Goal: Task Accomplishment & Management: Use online tool/utility

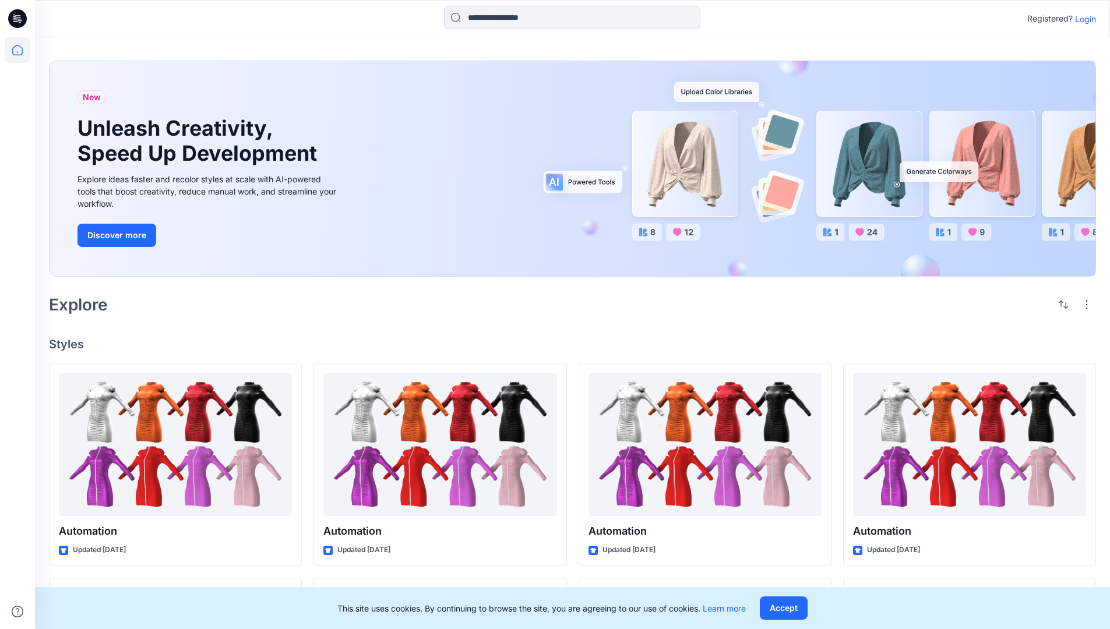
click at [1083, 19] on p "Login" at bounding box center [1085, 19] width 21 height 12
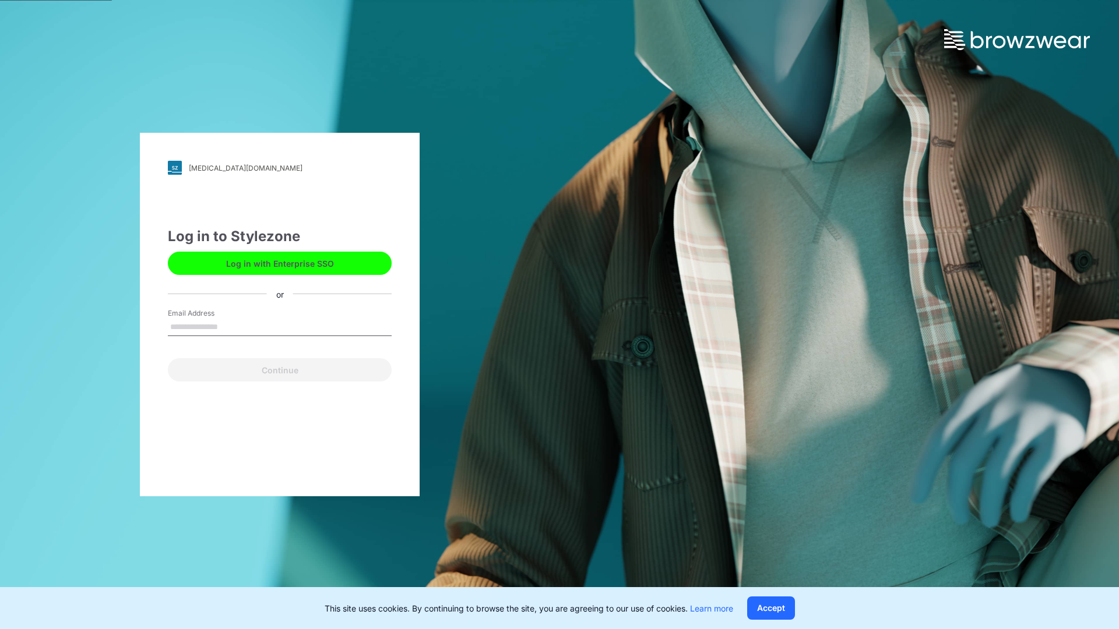
click at [230, 326] on input "Email Address" at bounding box center [280, 327] width 224 height 17
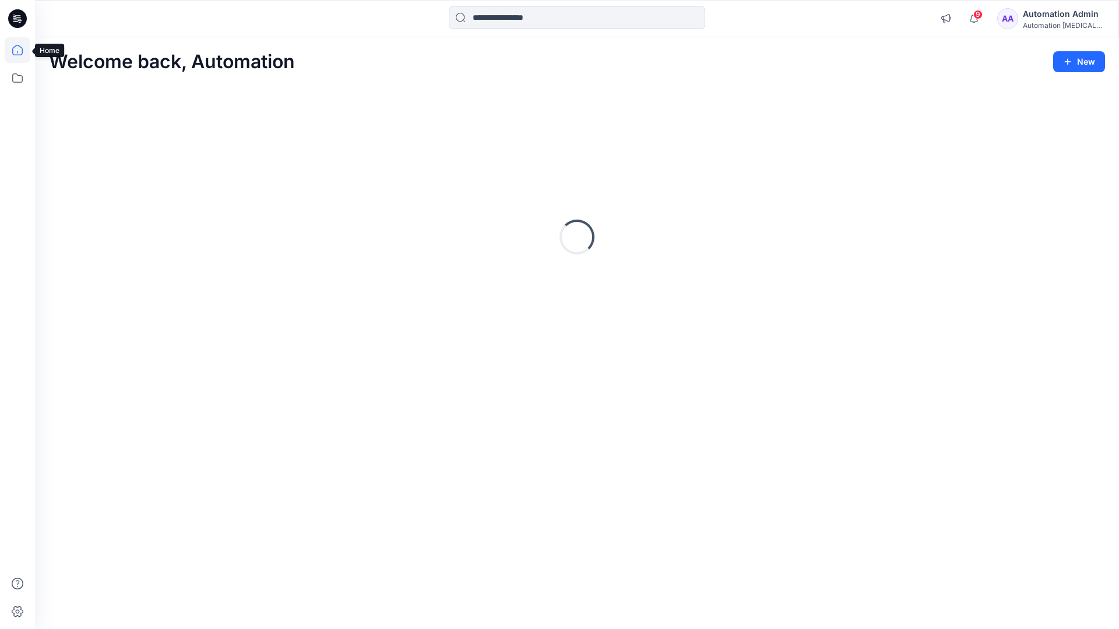
click at [22, 50] on icon at bounding box center [17, 50] width 10 height 10
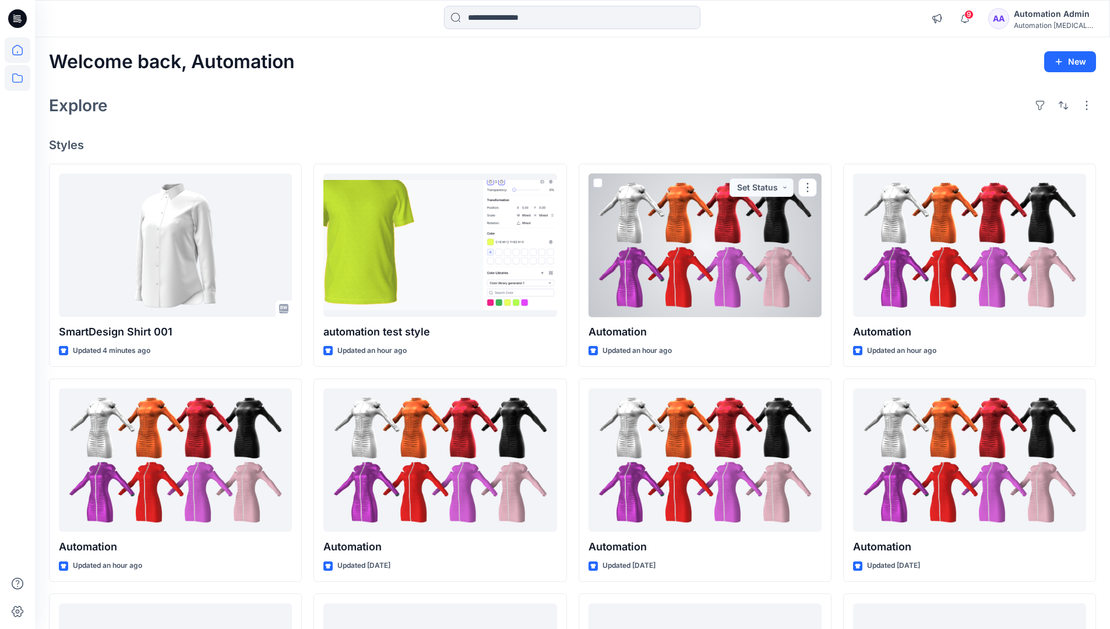
click at [22, 78] on icon at bounding box center [18, 78] width 26 height 26
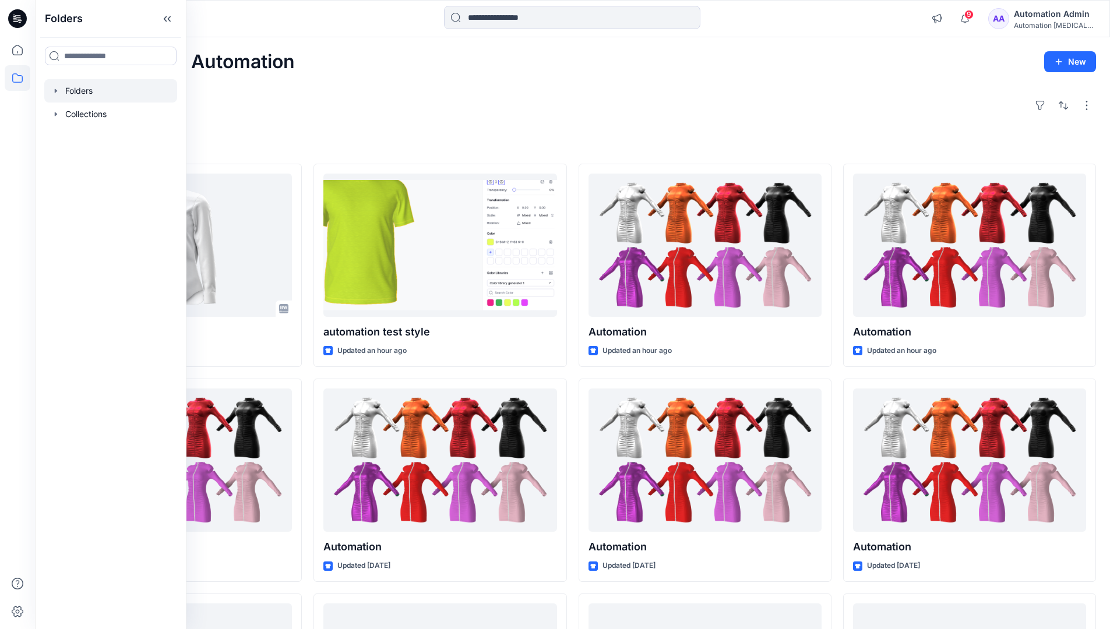
click at [81, 87] on div at bounding box center [110, 90] width 133 height 23
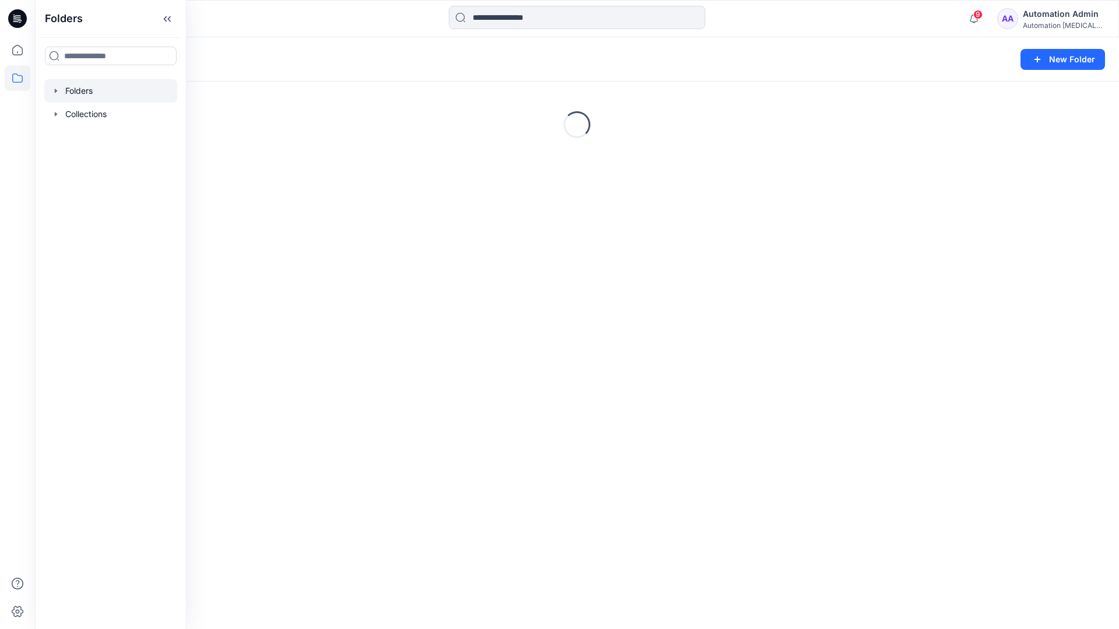
click at [589, 435] on div "Folders New Folder Loading..." at bounding box center [577, 333] width 1084 height 592
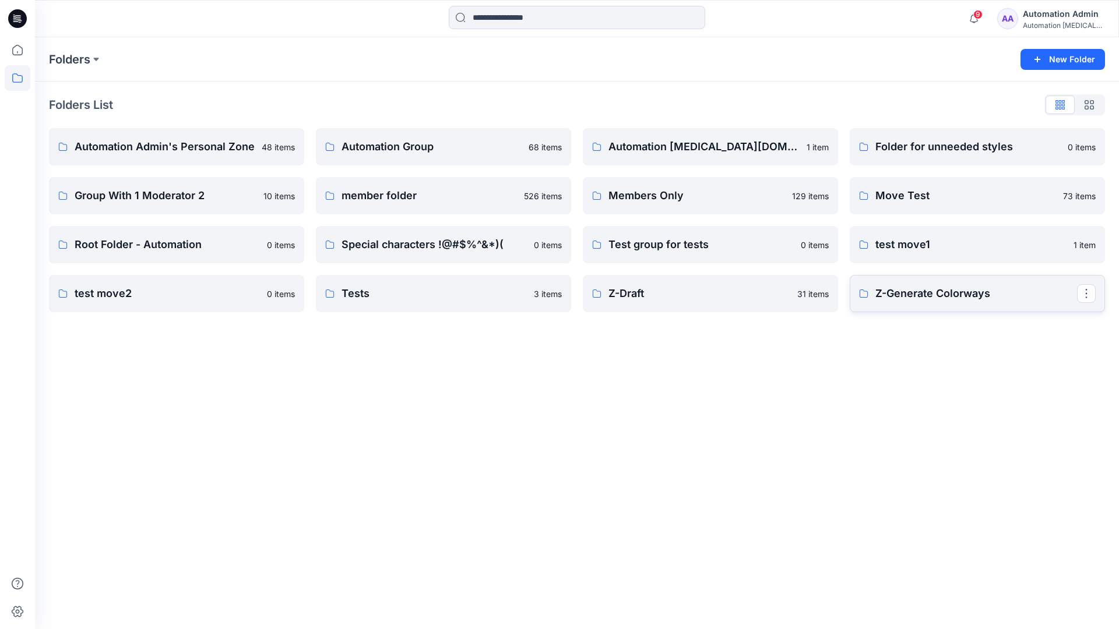
click at [933, 301] on p "Z-Generate Colorways" at bounding box center [976, 294] width 202 height 16
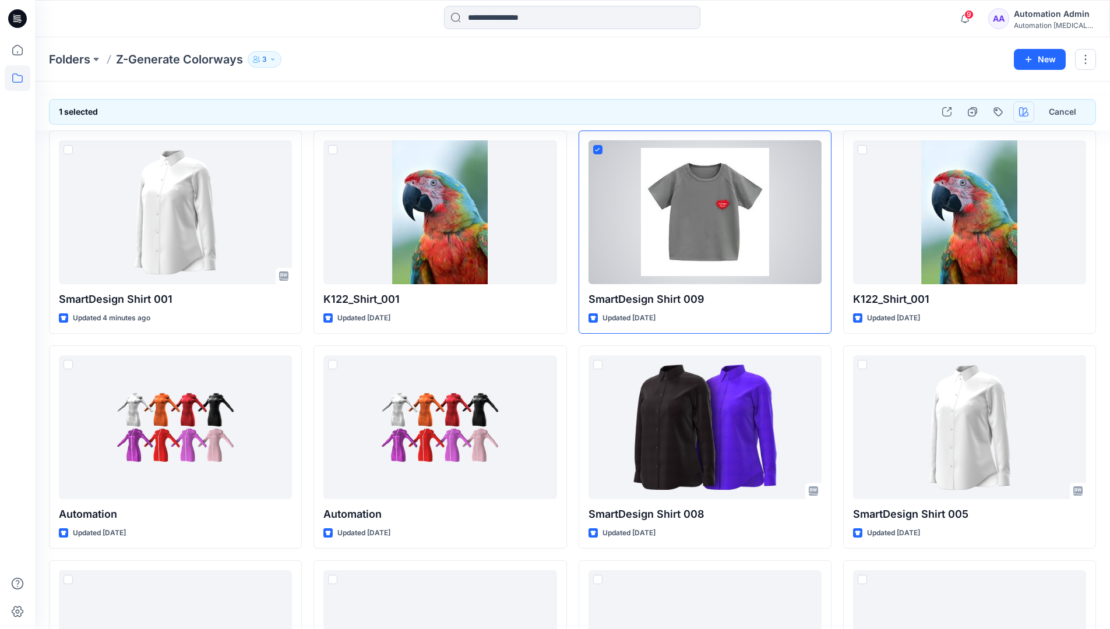
click at [1026, 111] on icon "button" at bounding box center [1023, 111] width 9 height 9
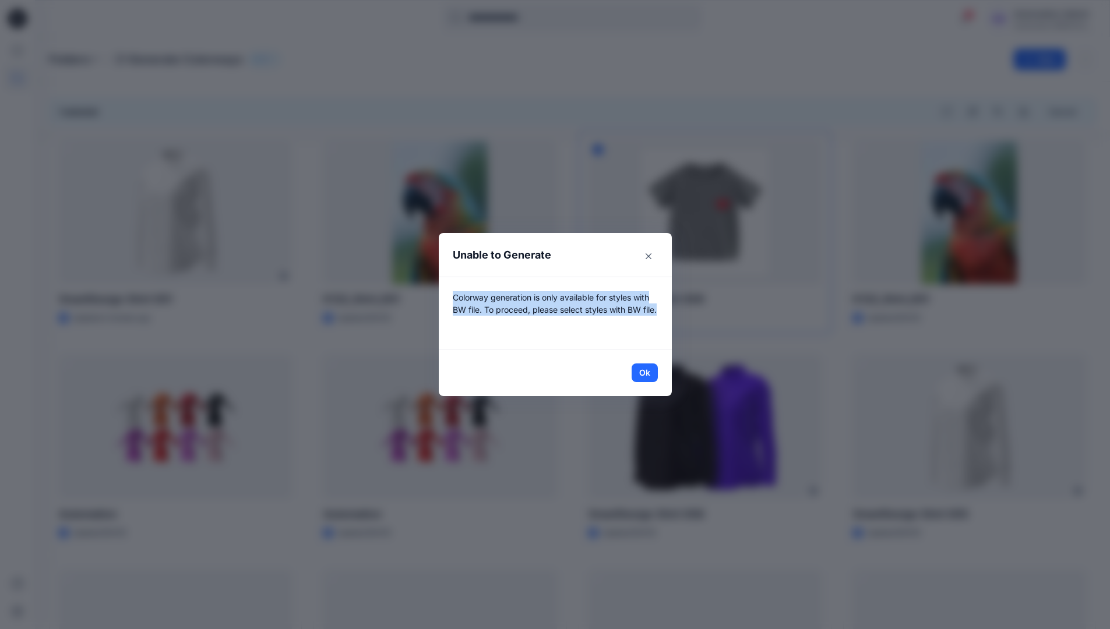
drag, startPoint x: 1026, startPoint y: 111, endPoint x: 649, endPoint y: 322, distance: 431.2
click at [649, 322] on p "Colorway generation is only available for styles with BW file. To proceed, plea…" at bounding box center [555, 313] width 205 height 44
click at [654, 373] on button "Ok" at bounding box center [645, 373] width 26 height 19
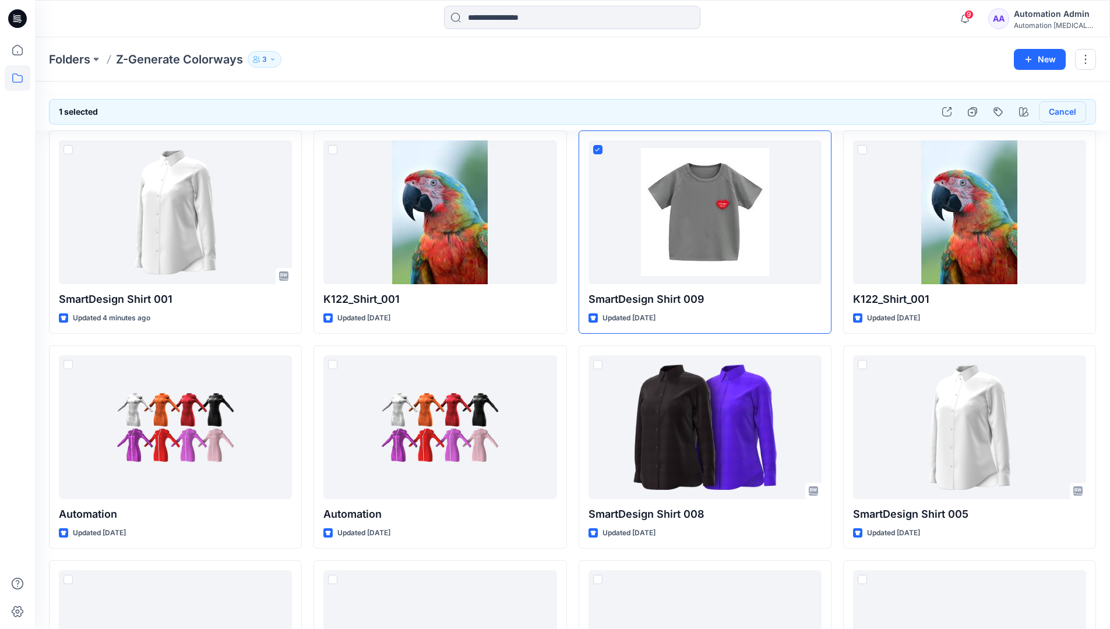
click at [1060, 115] on button "Cancel" at bounding box center [1062, 111] width 47 height 21
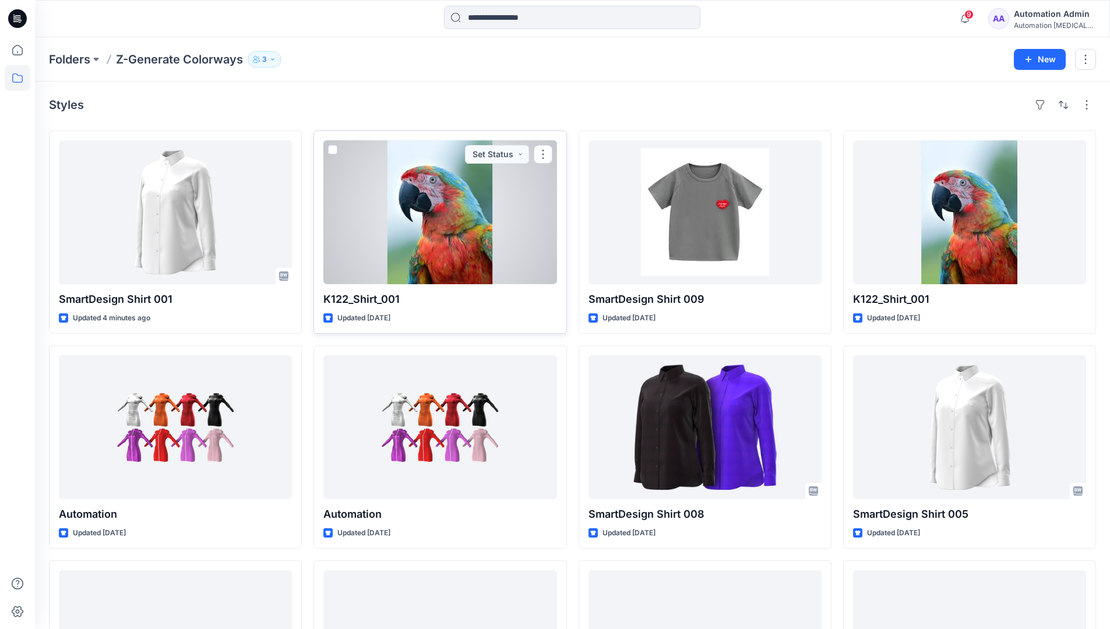
click at [333, 150] on span at bounding box center [332, 149] width 9 height 9
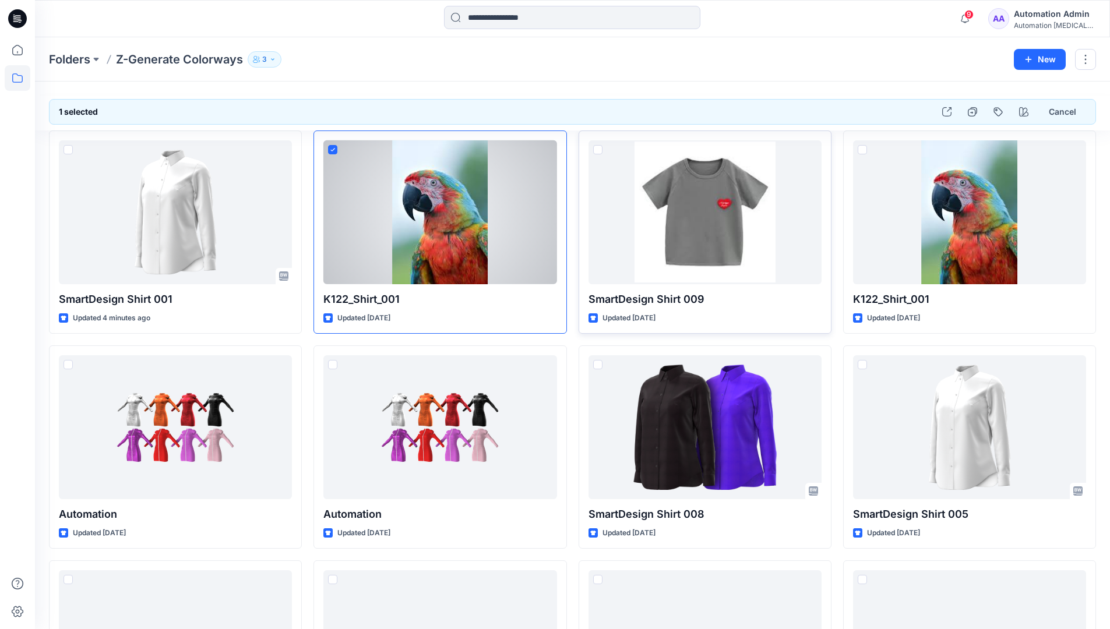
click at [599, 151] on span at bounding box center [597, 149] width 9 height 9
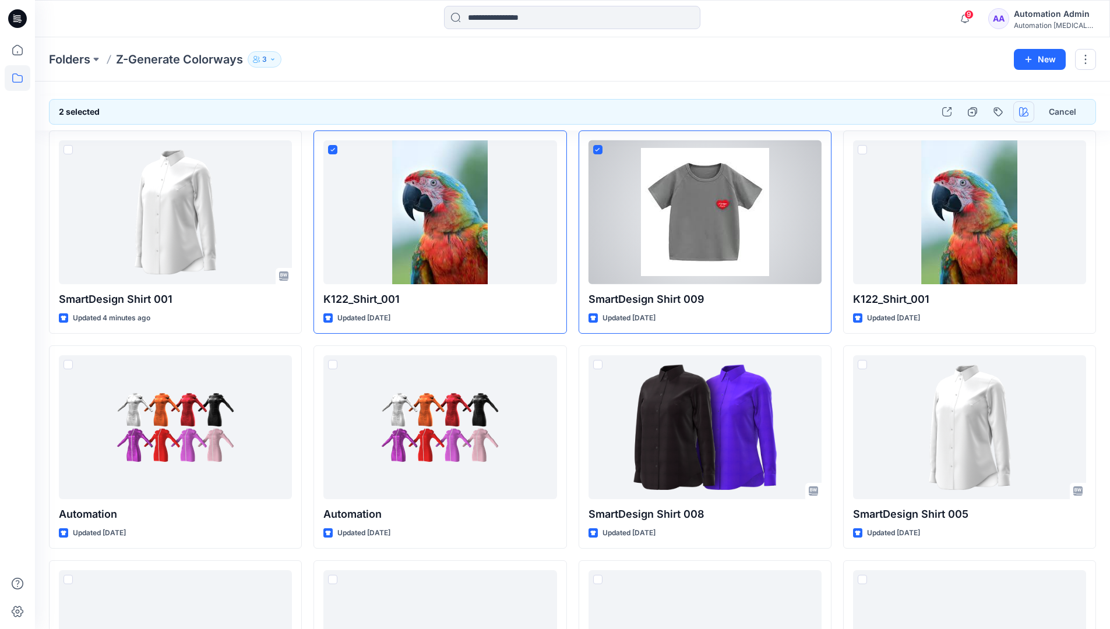
click at [1021, 110] on icon "button" at bounding box center [1023, 111] width 9 height 9
